Goal: Task Accomplishment & Management: Manage account settings

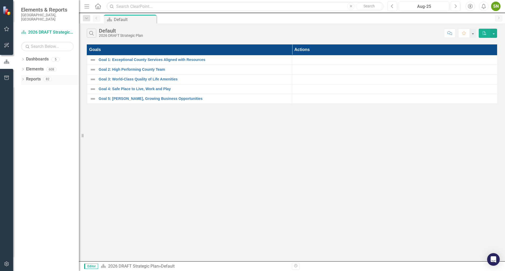
click at [33, 76] on link "Reports" at bounding box center [33, 79] width 15 height 6
click at [22, 58] on icon "Dropdown" at bounding box center [23, 59] width 4 height 3
click at [43, 86] on link "Communications" at bounding box center [54, 89] width 50 height 6
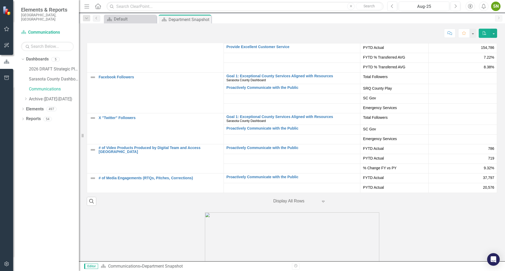
scroll to position [1086, 0]
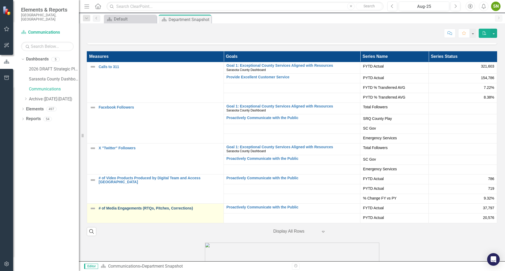
click at [150, 207] on link "# of Media Engagements (RTQs, Pitches, Corrections)" at bounding box center [160, 208] width 122 height 4
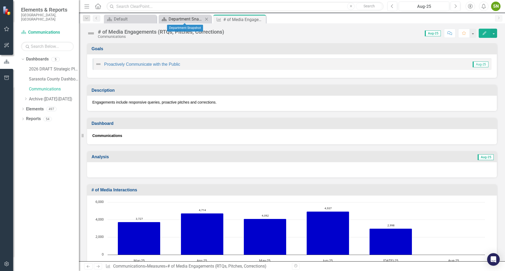
click at [180, 18] on div "Department Snapshot" at bounding box center [185, 19] width 35 height 7
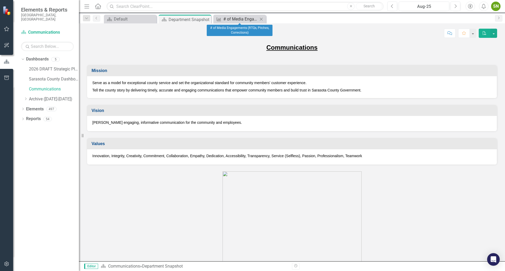
click at [235, 17] on div "# of Media Engagements (RTQs, Pitches, Corrections)" at bounding box center [240, 19] width 35 height 7
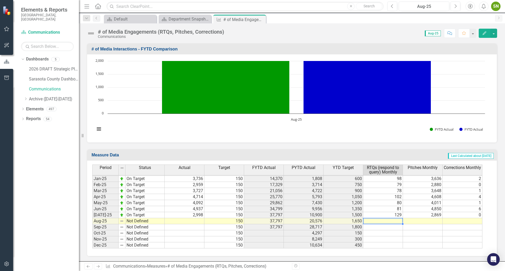
click at [399, 221] on td at bounding box center [383, 221] width 40 height 6
click at [396, 221] on td at bounding box center [383, 221] width 40 height 6
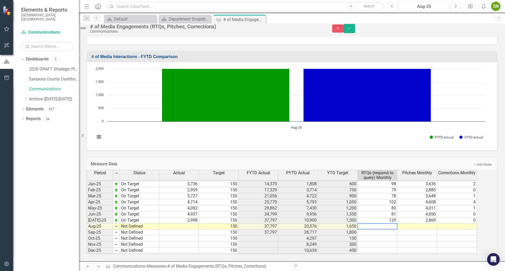
click at [397, 223] on textarea at bounding box center [377, 226] width 40 height 6
type textarea "95"
click at [422, 223] on td at bounding box center [417, 226] width 40 height 6
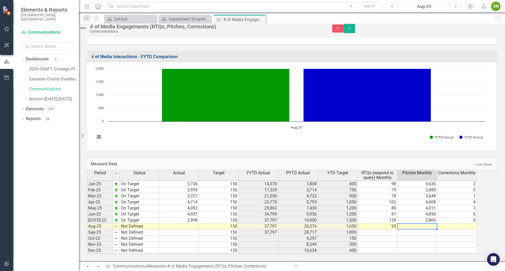
click at [422, 223] on td at bounding box center [417, 226] width 40 height 6
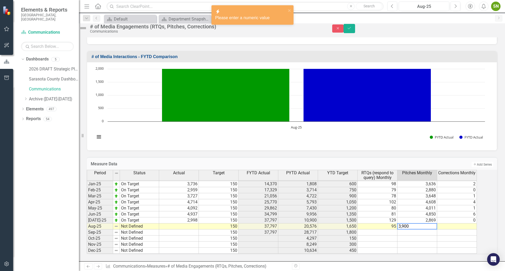
click at [468, 223] on td at bounding box center [457, 226] width 40 height 6
click at [471, 223] on td at bounding box center [457, 226] width 40 height 6
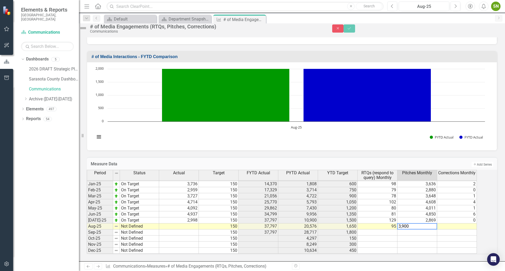
click at [428, 226] on textarea "3,900" at bounding box center [417, 226] width 40 height 6
drag, startPoint x: 421, startPoint y: 225, endPoint x: 405, endPoint y: 225, distance: 16.3
click at [405, 225] on textarea "3,900" at bounding box center [417, 226] width 40 height 6
type textarea "3900"
click at [199, 223] on td at bounding box center [179, 226] width 40 height 6
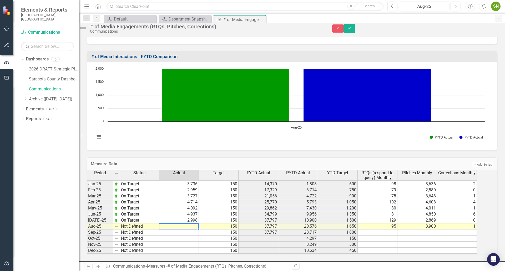
click at [435, 225] on td "3,900" at bounding box center [417, 226] width 40 height 6
click at [435, 225] on textarea "1" at bounding box center [417, 226] width 40 height 6
type textarea "3510"
click at [197, 223] on td at bounding box center [179, 226] width 40 height 6
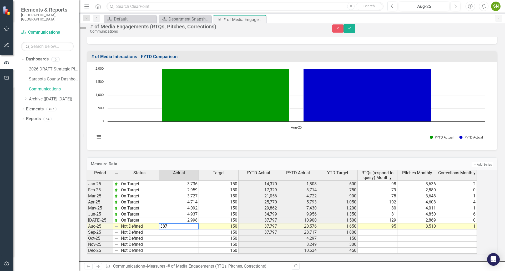
type textarea "3875"
click at [198, 223] on td "3,875" at bounding box center [179, 226] width 40 height 6
click at [172, 223] on textarea at bounding box center [179, 226] width 40 height 6
type textarea "3578"
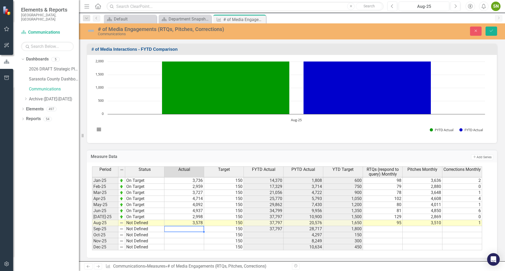
scroll to position [355, 0]
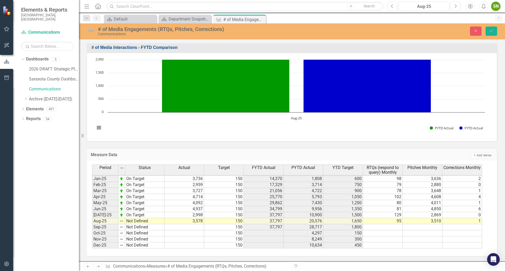
click at [134, 142] on div "Measure Data Add Add Series Period Status Actual Target FYTD Actual PYTD Actual…" at bounding box center [292, 198] width 418 height 115
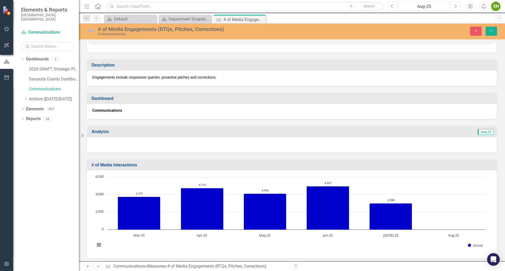
scroll to position [0, 0]
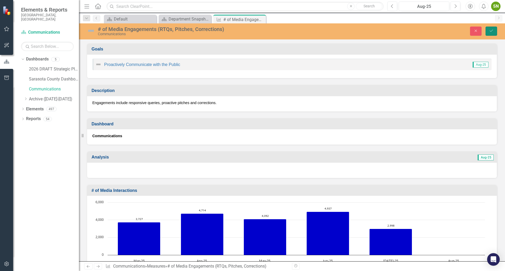
click at [492, 29] on icon "Save" at bounding box center [491, 31] width 5 height 4
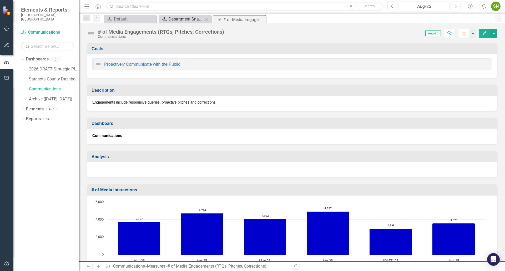
click at [187, 19] on div "Department Snapshot" at bounding box center [185, 19] width 35 height 7
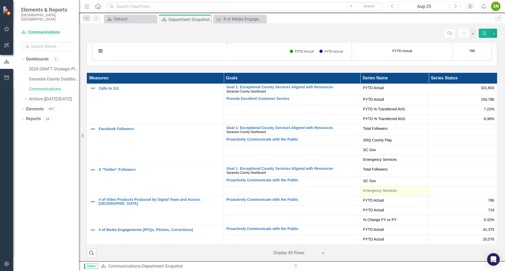
scroll to position [1051, 0]
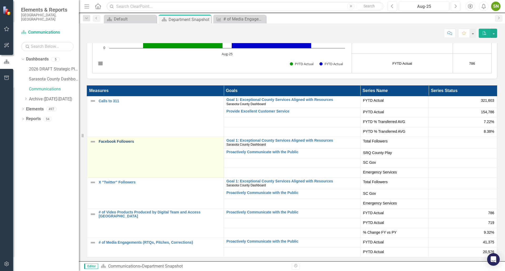
click at [114, 141] on link "Facebook Followers" at bounding box center [160, 142] width 122 height 4
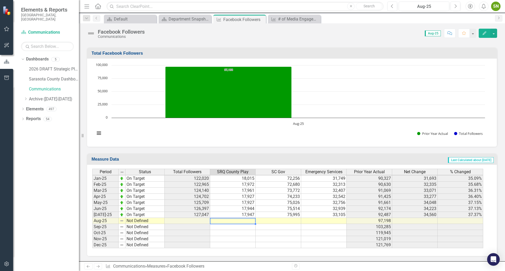
click at [248, 221] on td at bounding box center [232, 221] width 45 height 6
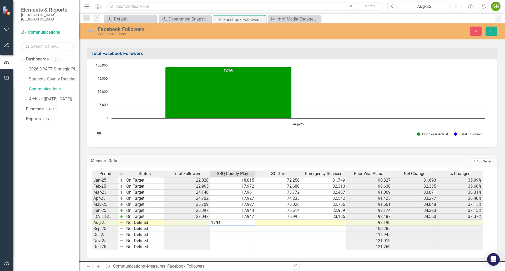
type textarea "17948"
type textarea "77197"
type textarea "33356"
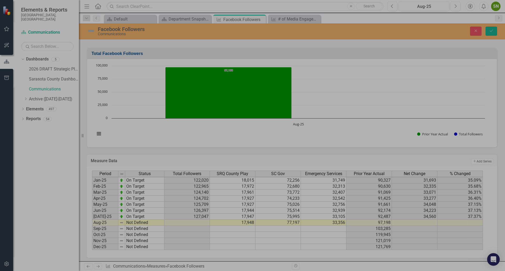
click at [208, 224] on td at bounding box center [186, 223] width 45 height 6
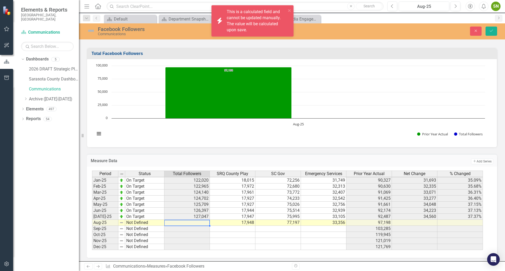
click at [208, 224] on td at bounding box center [186, 223] width 45 height 6
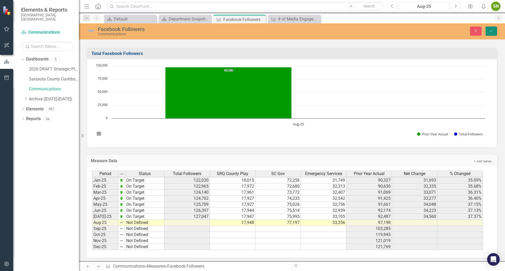
click at [491, 29] on button "Save" at bounding box center [491, 31] width 12 height 9
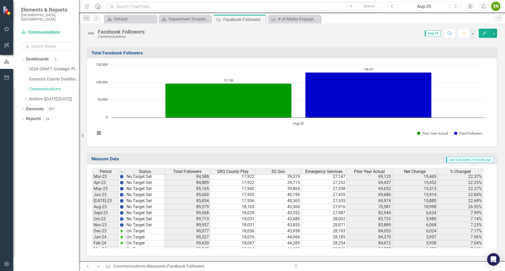
scroll to position [786, 0]
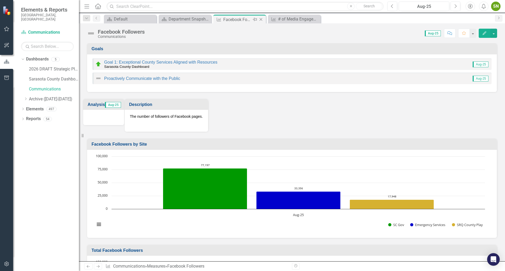
click at [261, 20] on icon "Close" at bounding box center [260, 19] width 5 height 4
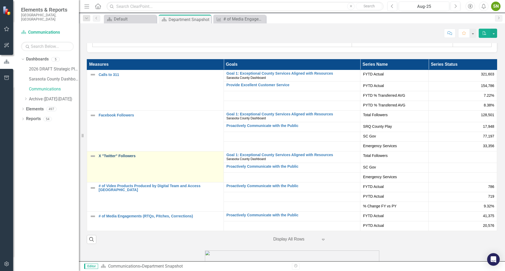
click at [117, 156] on link "X "Twitter" Followers" at bounding box center [160, 156] width 122 height 4
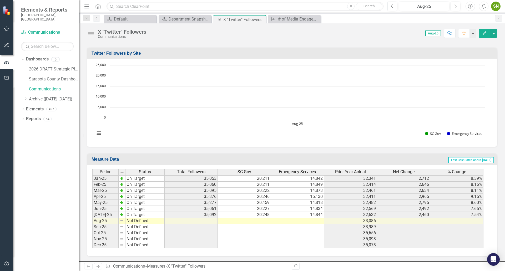
click at [262, 222] on td at bounding box center [244, 221] width 53 height 6
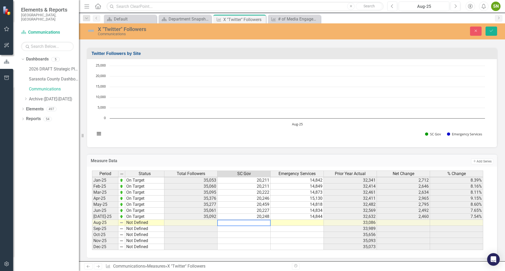
click at [264, 222] on textarea at bounding box center [243, 223] width 53 height 6
type textarea "20255"
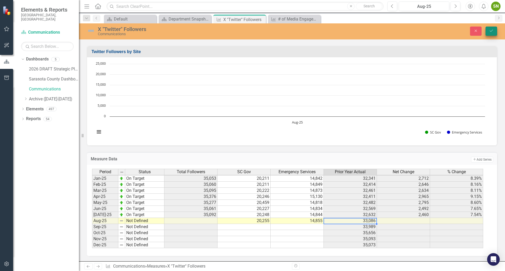
type textarea "14855"
click at [491, 29] on icon "Save" at bounding box center [491, 31] width 5 height 4
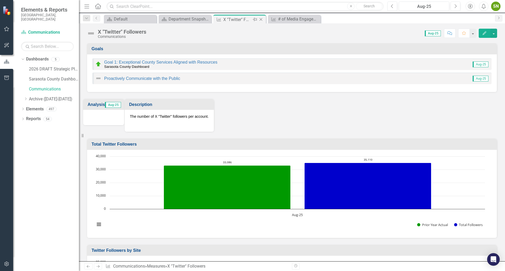
click at [260, 20] on icon "Close" at bounding box center [260, 19] width 5 height 4
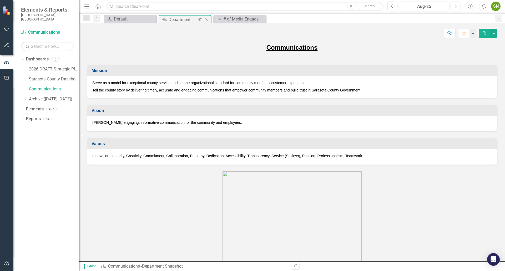
click at [184, 19] on div "Department Snapshot" at bounding box center [182, 19] width 28 height 7
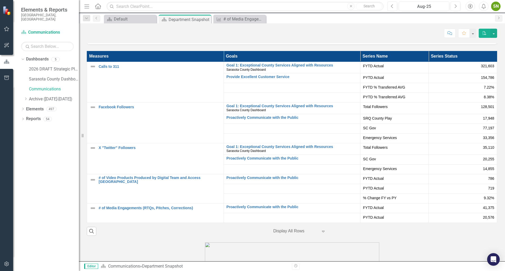
scroll to position [1086, 0]
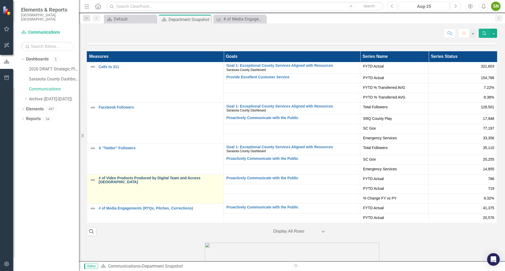
click at [208, 179] on link "# of Video Products Produced by Digital Team and Access [GEOGRAPHIC_DATA]" at bounding box center [160, 180] width 122 height 8
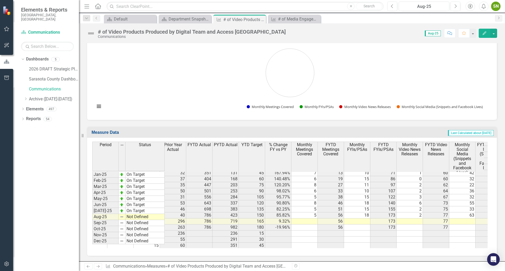
scroll to position [816, 73]
